Goal: Find specific page/section: Find specific page/section

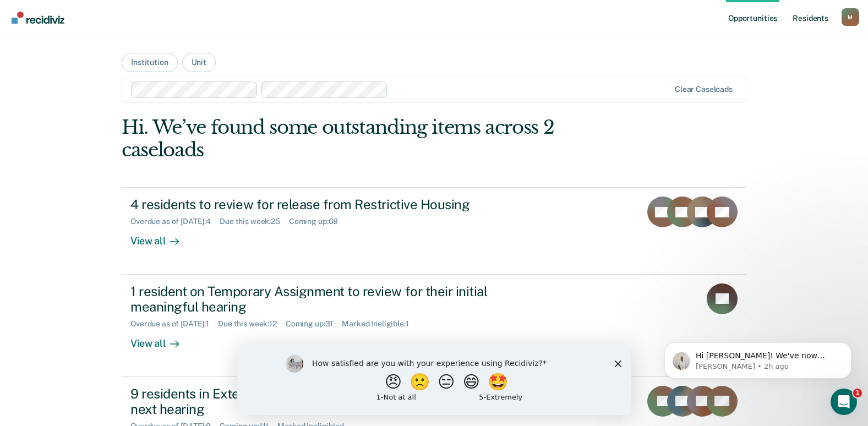
click at [821, 19] on link "Resident s" at bounding box center [811, 17] width 40 height 35
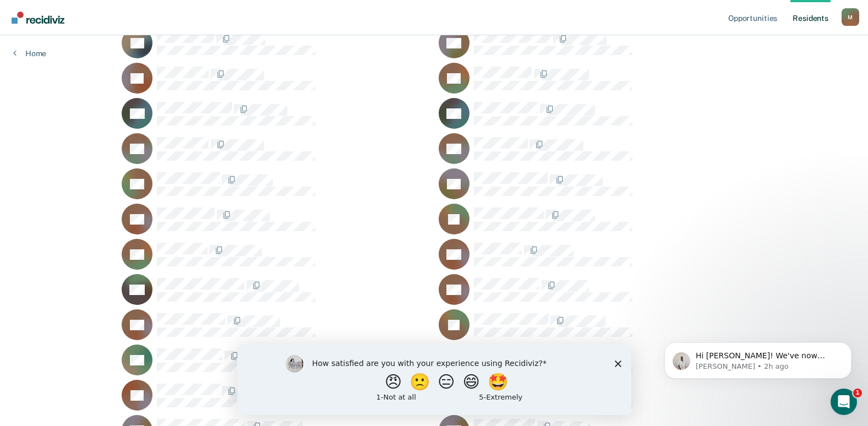
scroll to position [23665, 0]
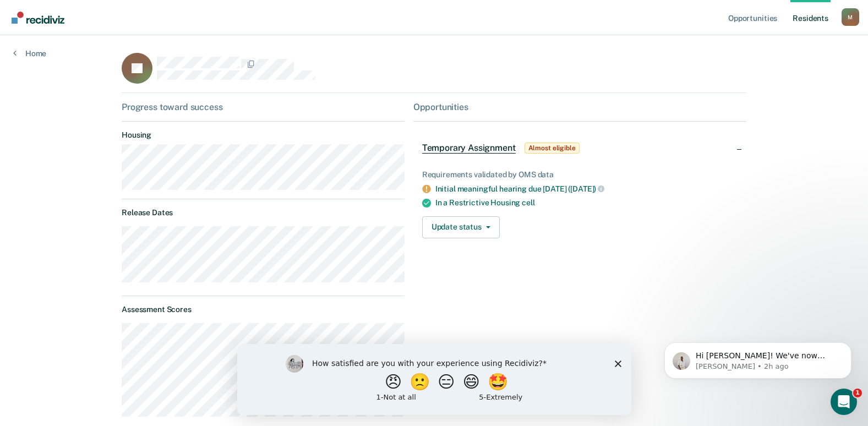
click at [820, 18] on link "Resident s" at bounding box center [811, 17] width 40 height 35
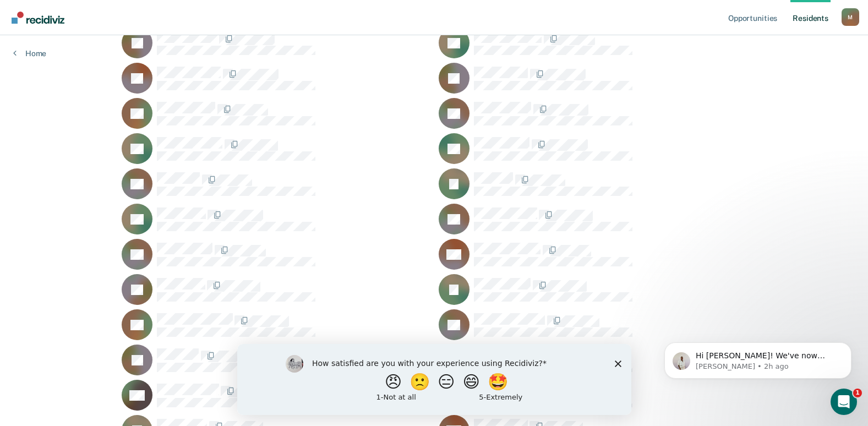
scroll to position [25708, 0]
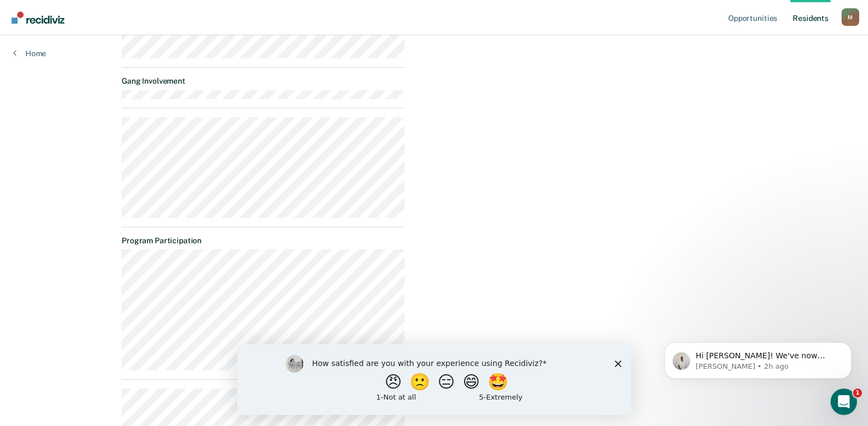
scroll to position [496, 0]
